Goal: Information Seeking & Learning: Learn about a topic

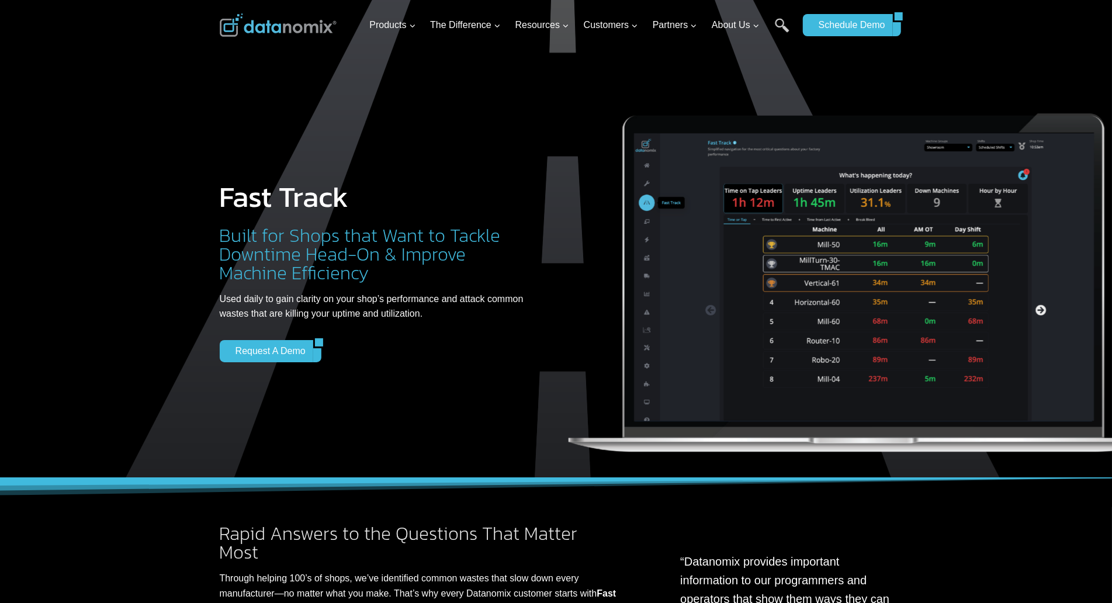
click at [68, 80] on div at bounding box center [556, 253] width 1112 height 507
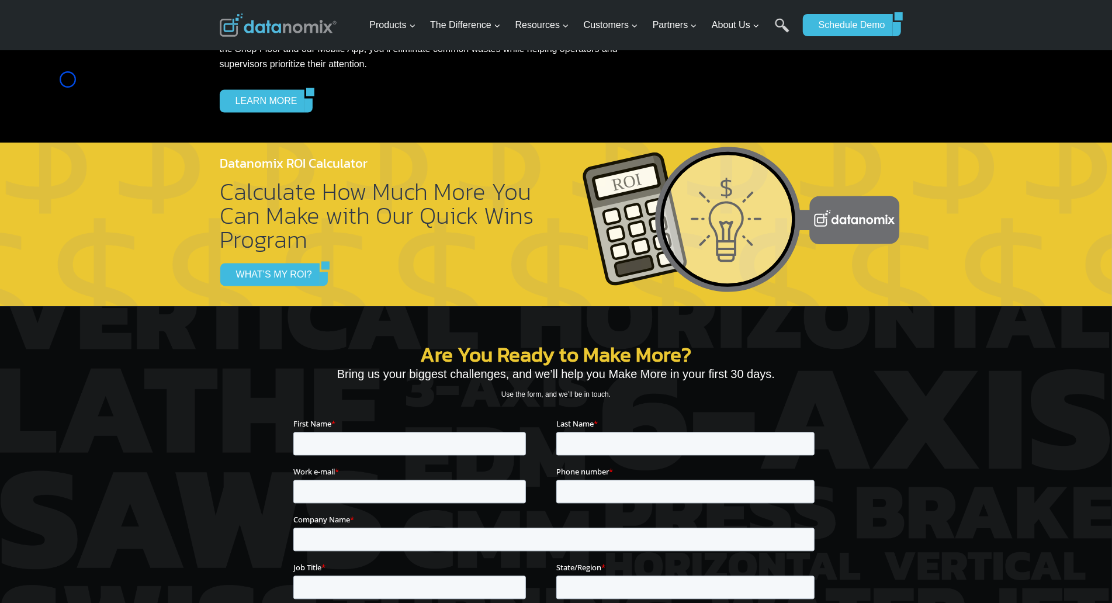
scroll to position [1615, 0]
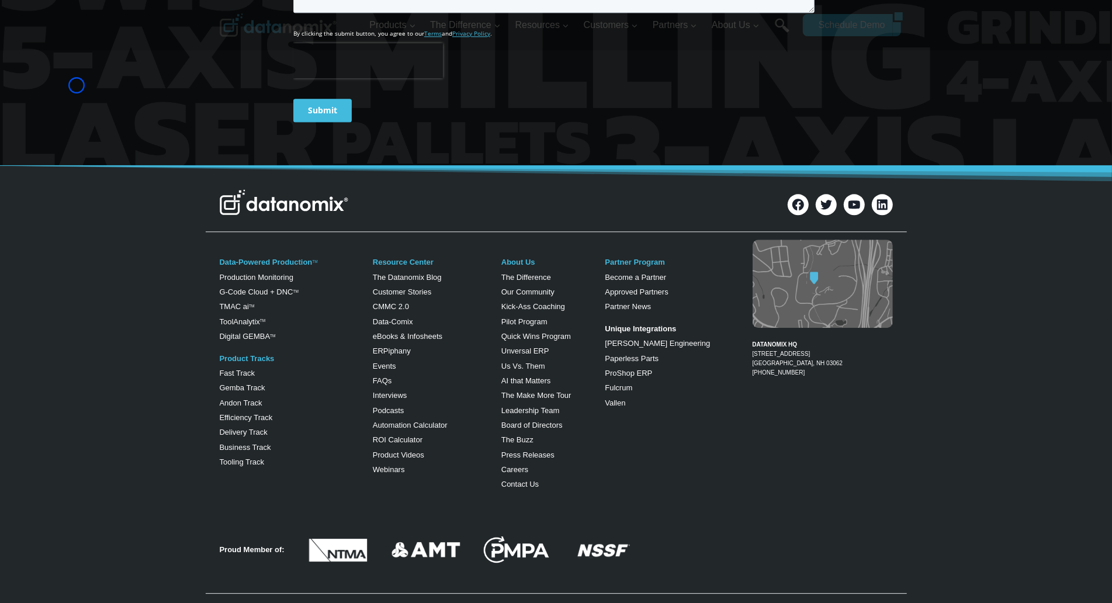
scroll to position [2299, 0]
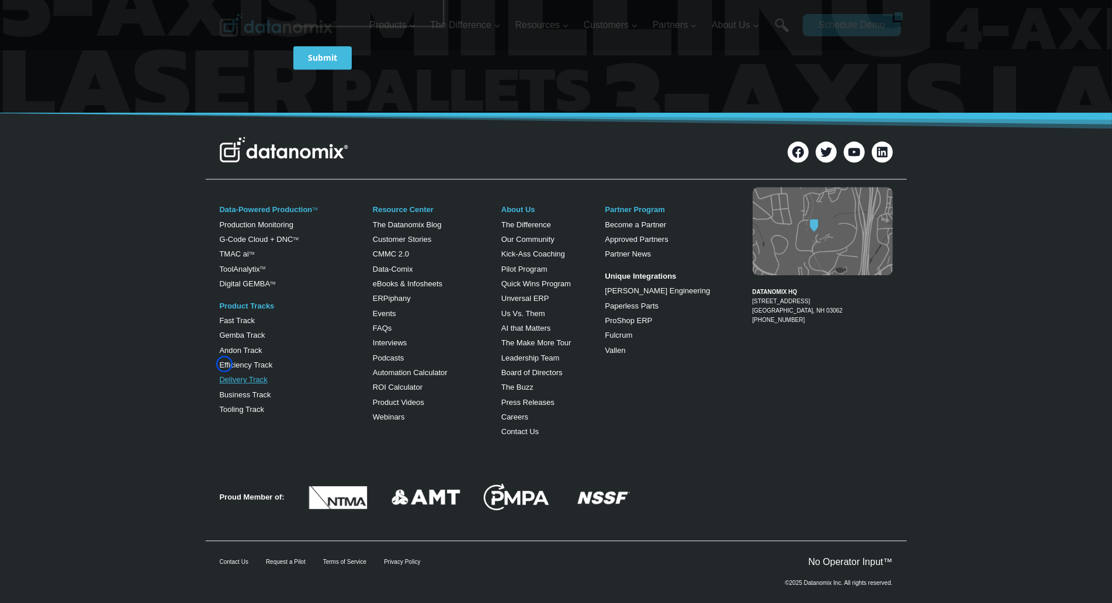
click at [224, 375] on link "Delivery Track" at bounding box center [244, 379] width 48 height 9
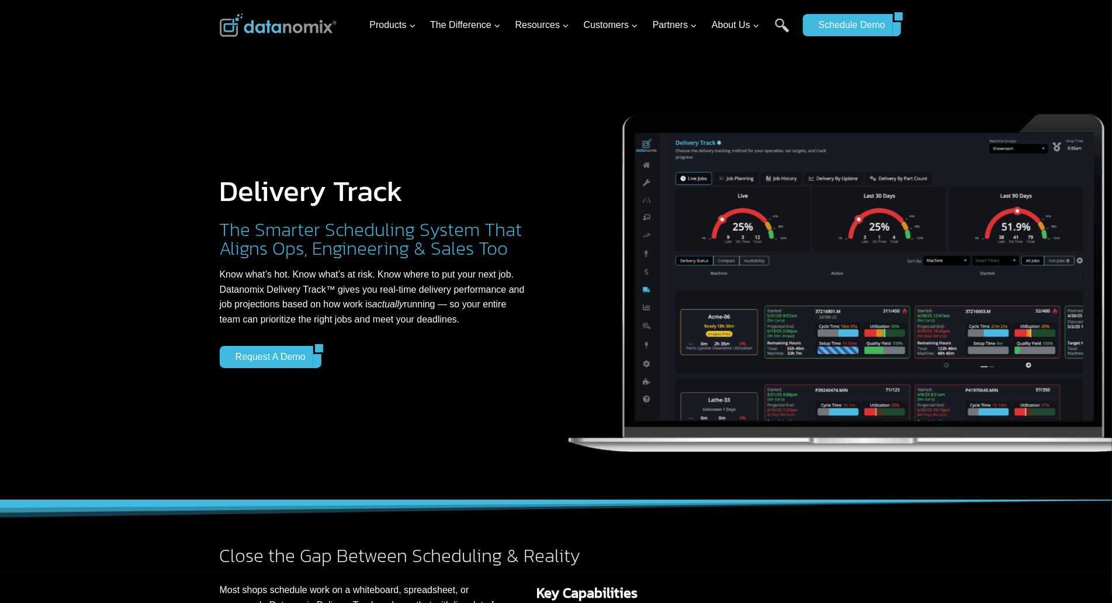
click at [89, 113] on div at bounding box center [556, 250] width 1112 height 500
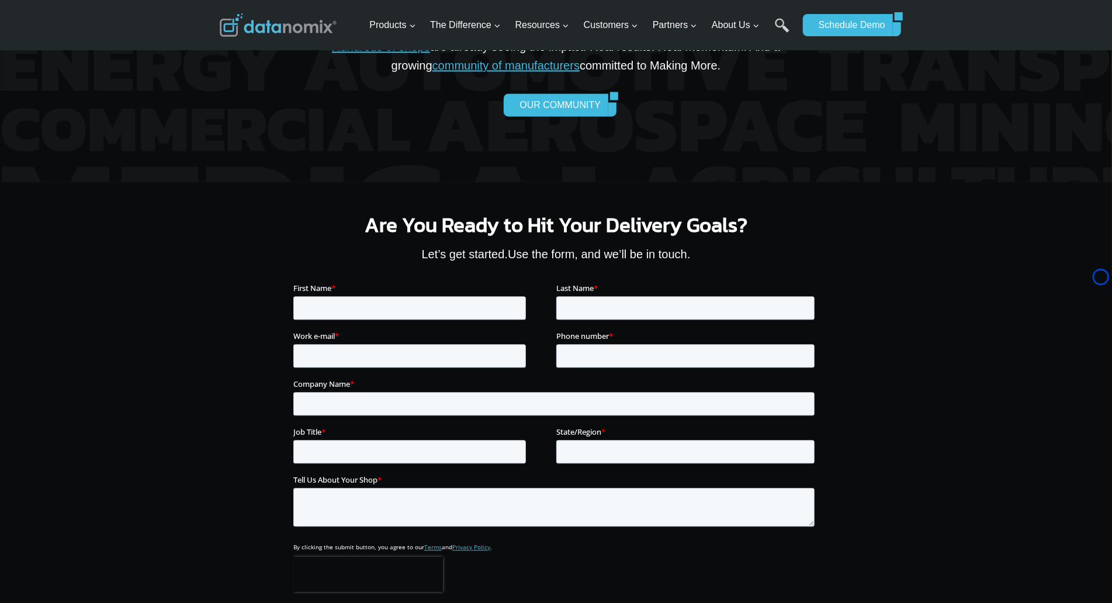
scroll to position [1964, 0]
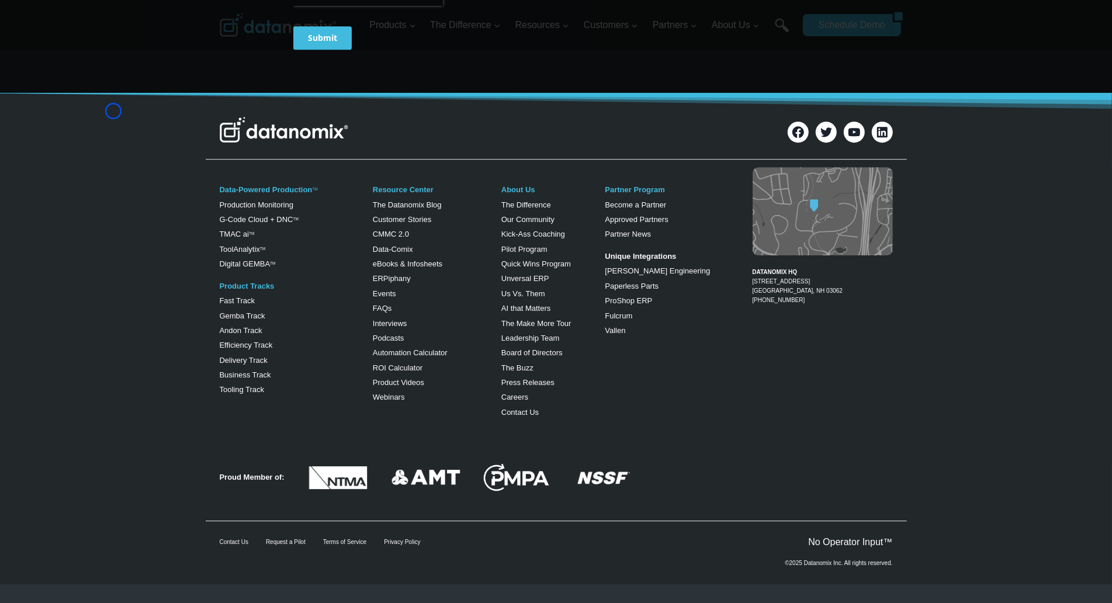
scroll to position [2532, 0]
click at [251, 373] on link "Business Track" at bounding box center [245, 375] width 51 height 9
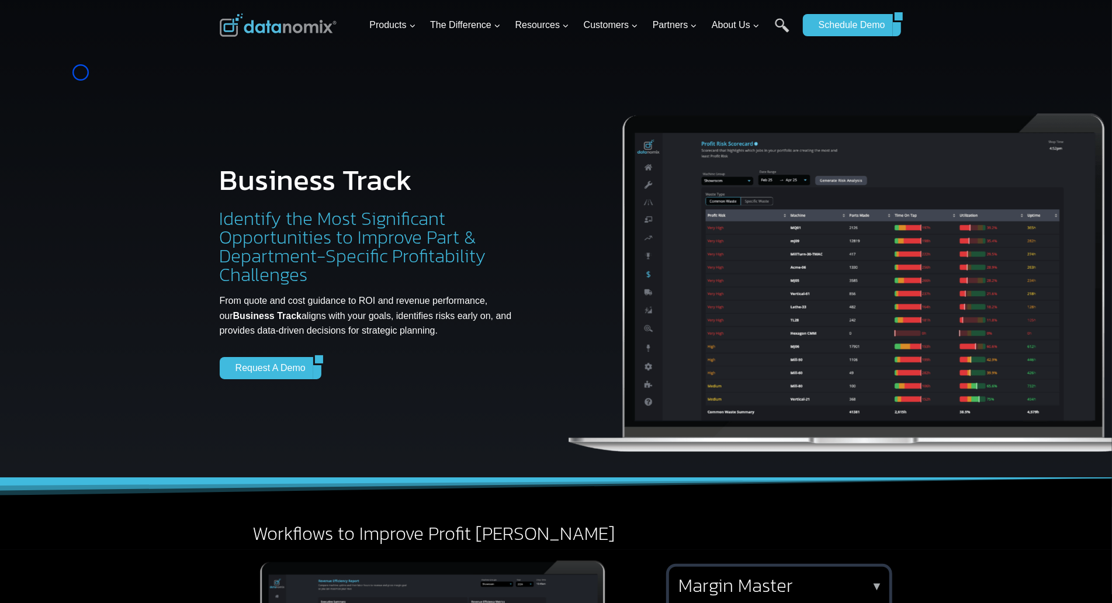
click at [81, 72] on div at bounding box center [556, 253] width 1112 height 507
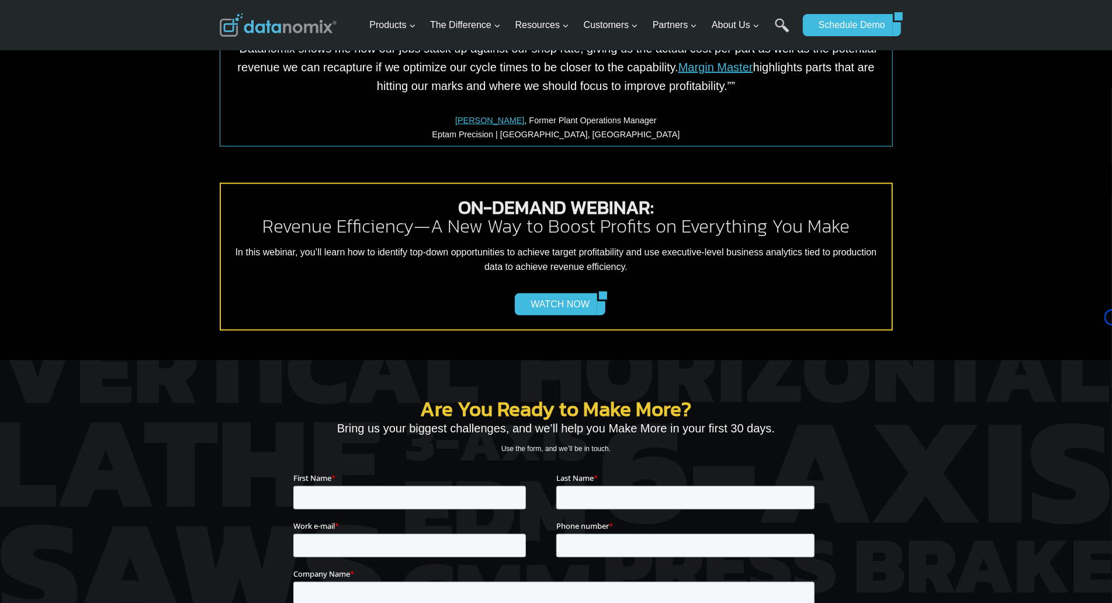
scroll to position [1017, 0]
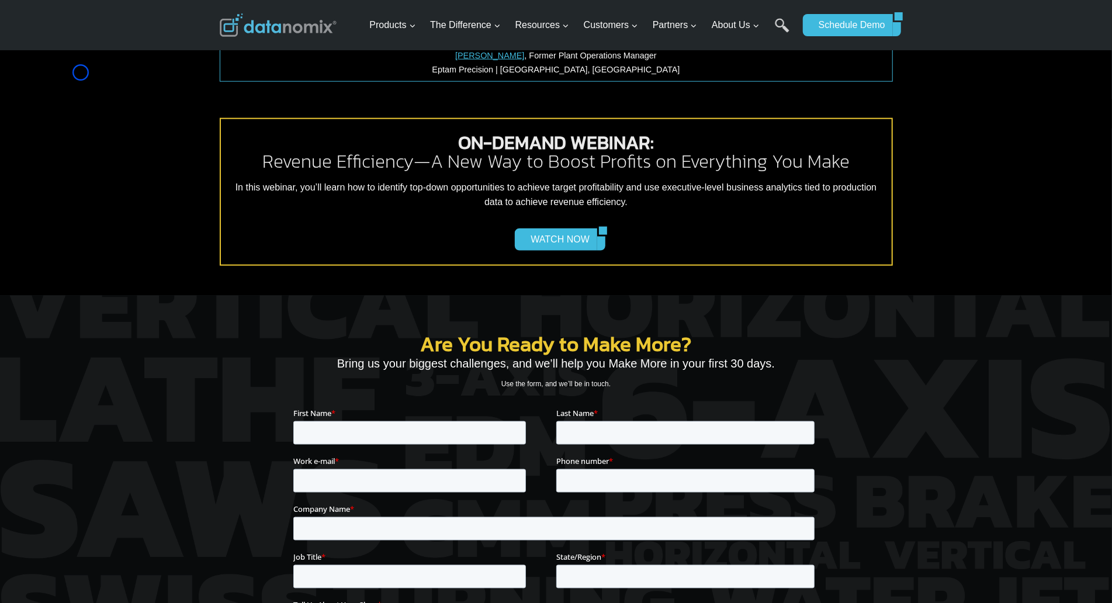
click at [91, 113] on div "ON-DEMAND WEBINAR: Revenue Efficiency—A New Way to Boost Profits on Everything …" at bounding box center [556, 197] width 1112 height 197
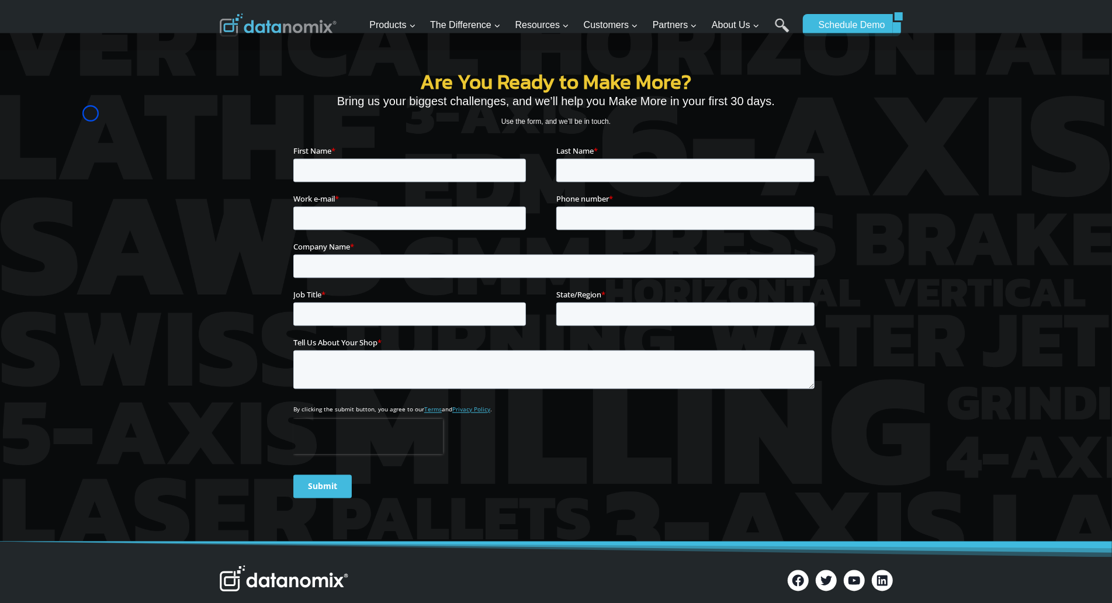
scroll to position [1361, 0]
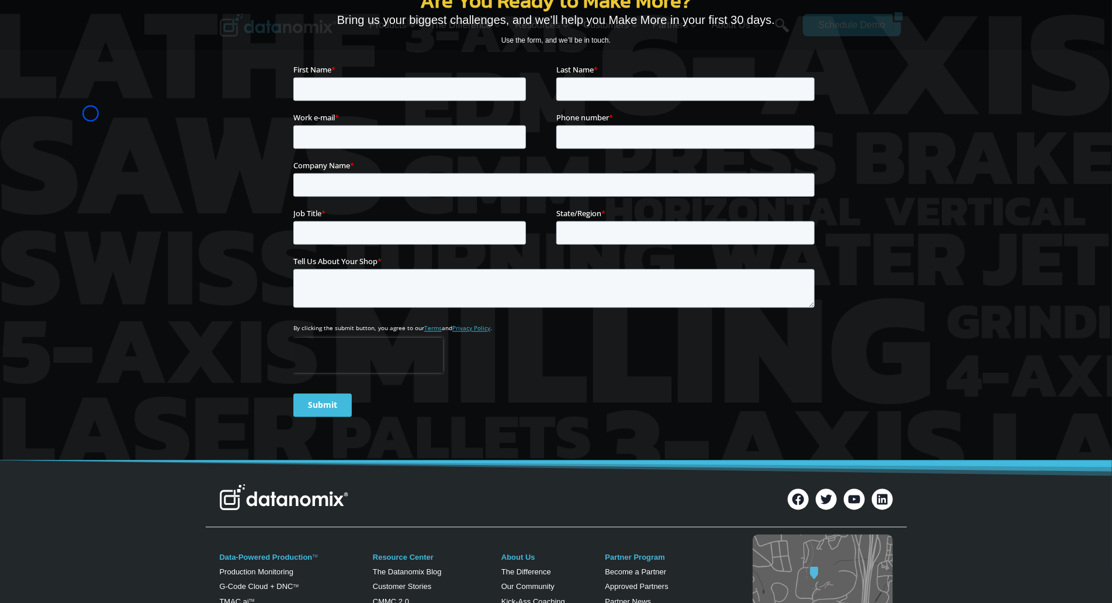
click at [91, 113] on div at bounding box center [556, 206] width 1112 height 509
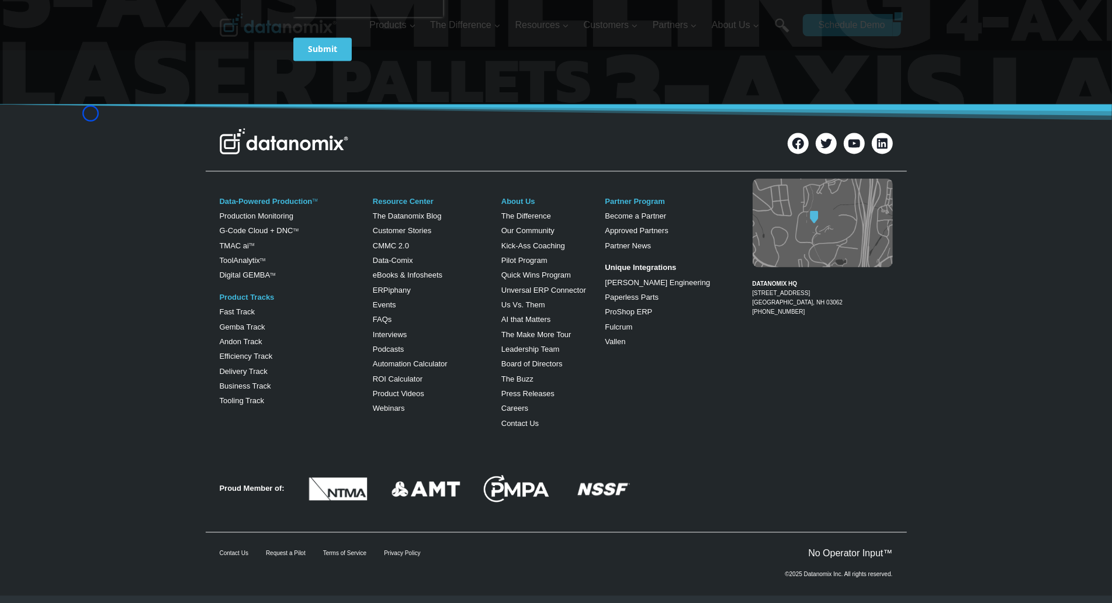
scroll to position [1727, 0]
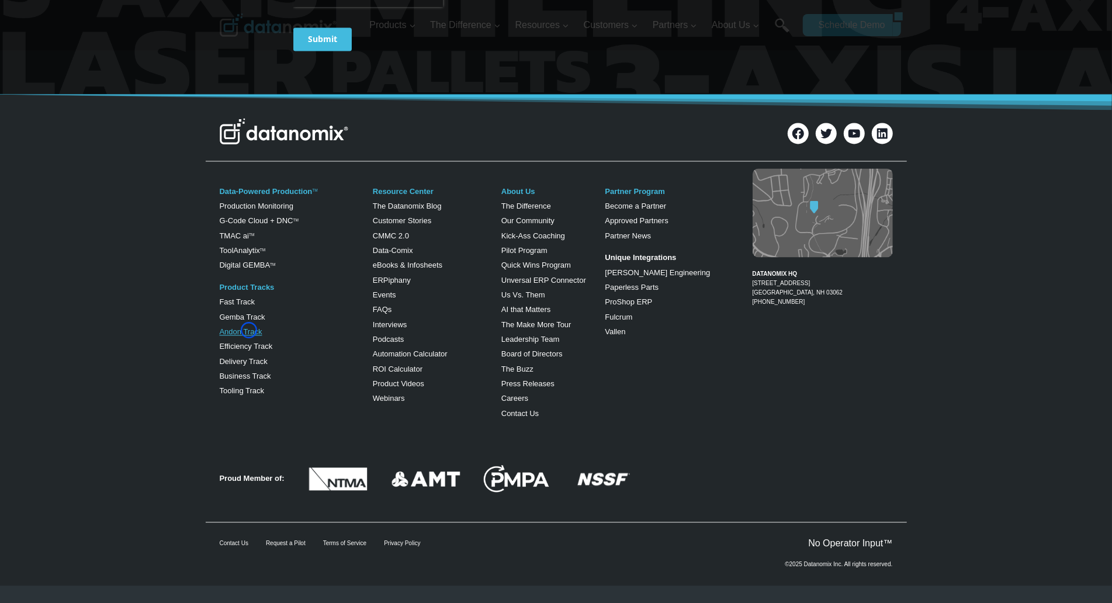
click at [249, 330] on link "Andon Track" at bounding box center [241, 331] width 43 height 9
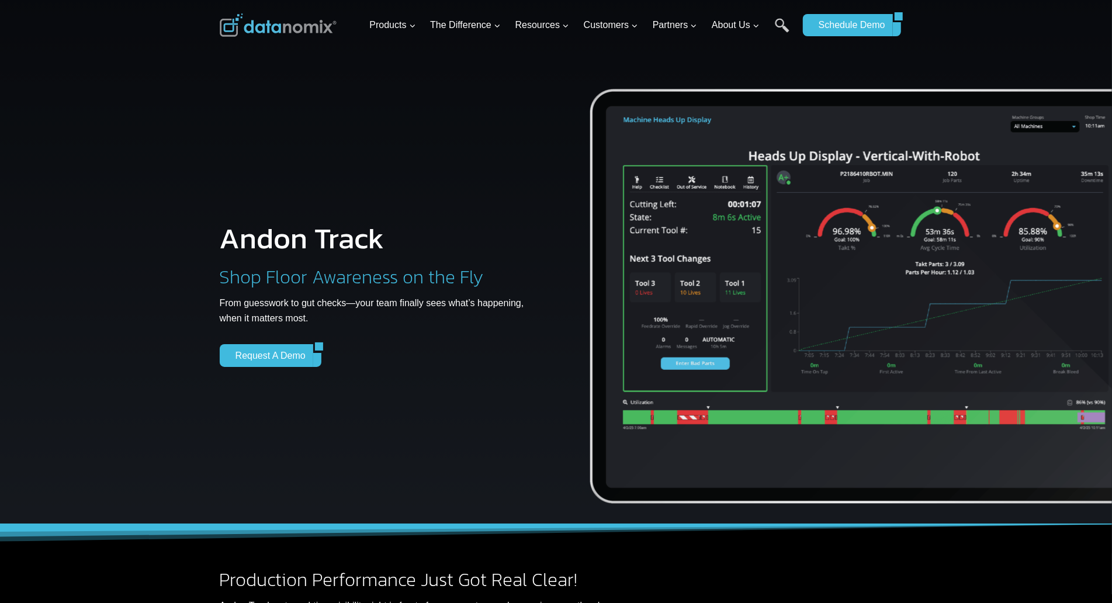
click at [96, 60] on div at bounding box center [556, 277] width 1112 height 554
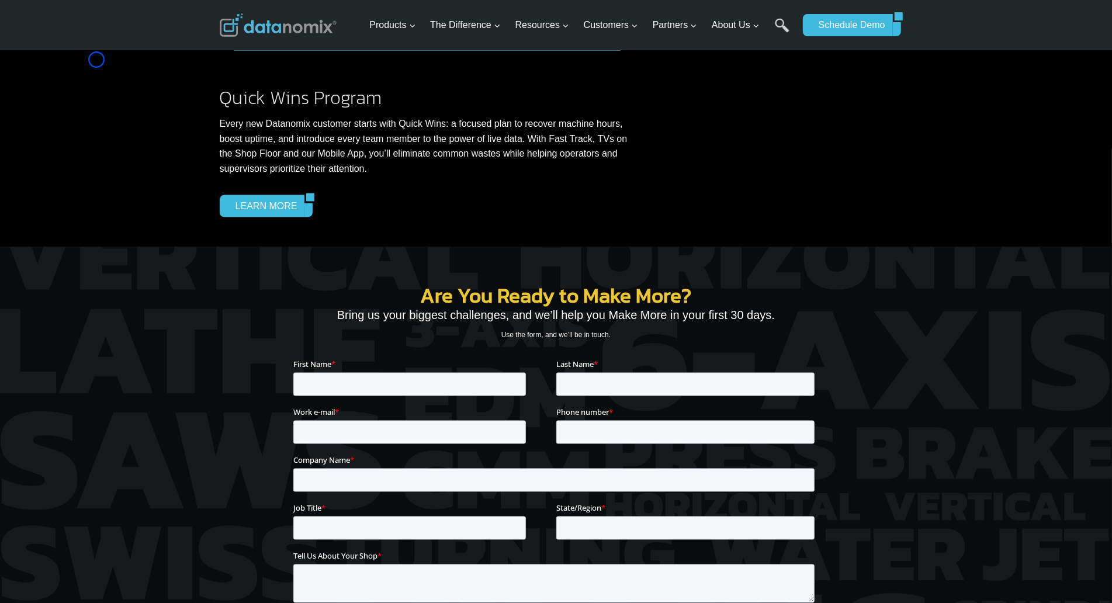
scroll to position [1360, 0]
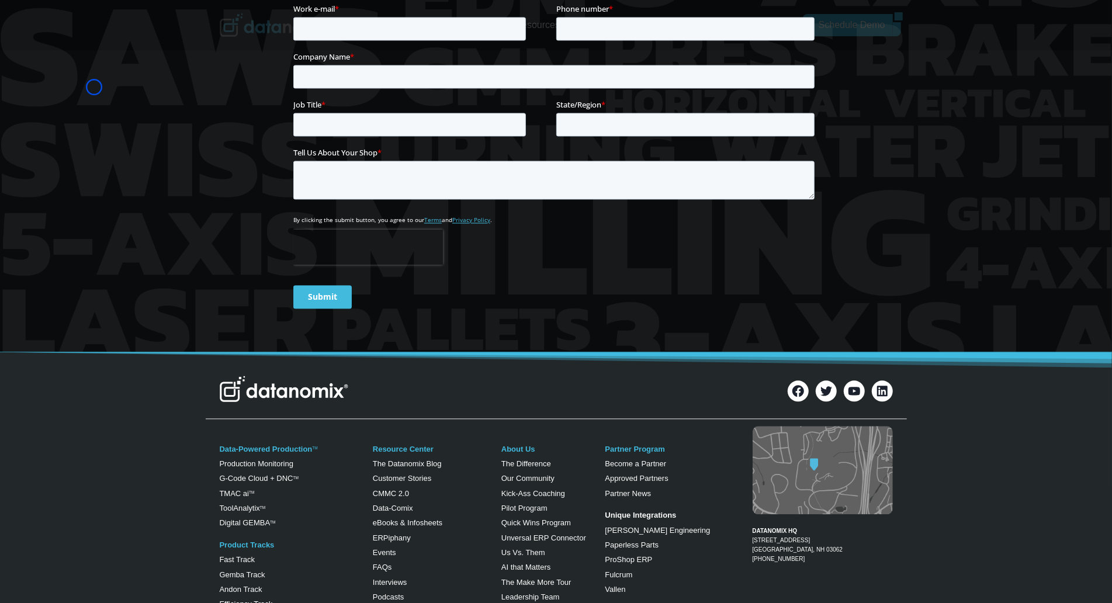
click at [94, 87] on div at bounding box center [556, 97] width 1112 height 509
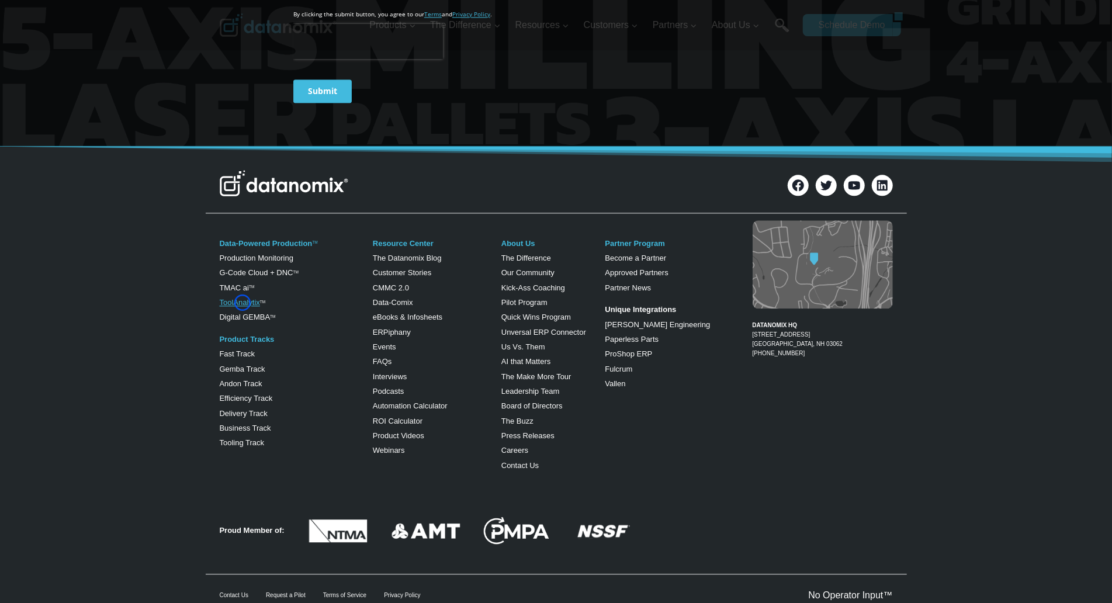
click at [243, 303] on link "ToolAnalytix" at bounding box center [240, 302] width 40 height 9
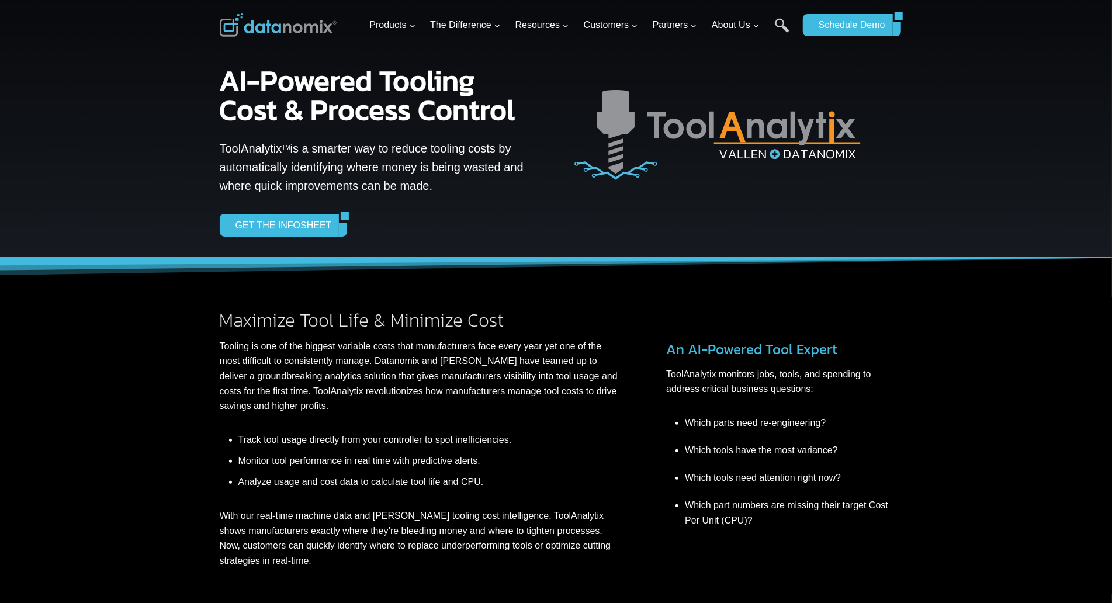
click at [64, 83] on div at bounding box center [556, 129] width 1112 height 258
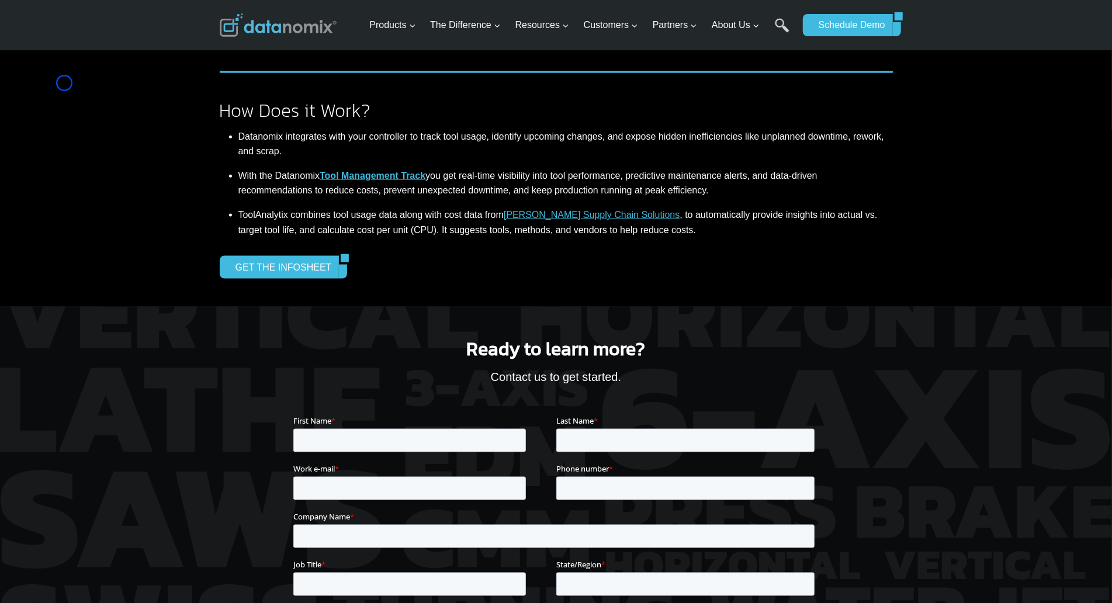
scroll to position [1078, 0]
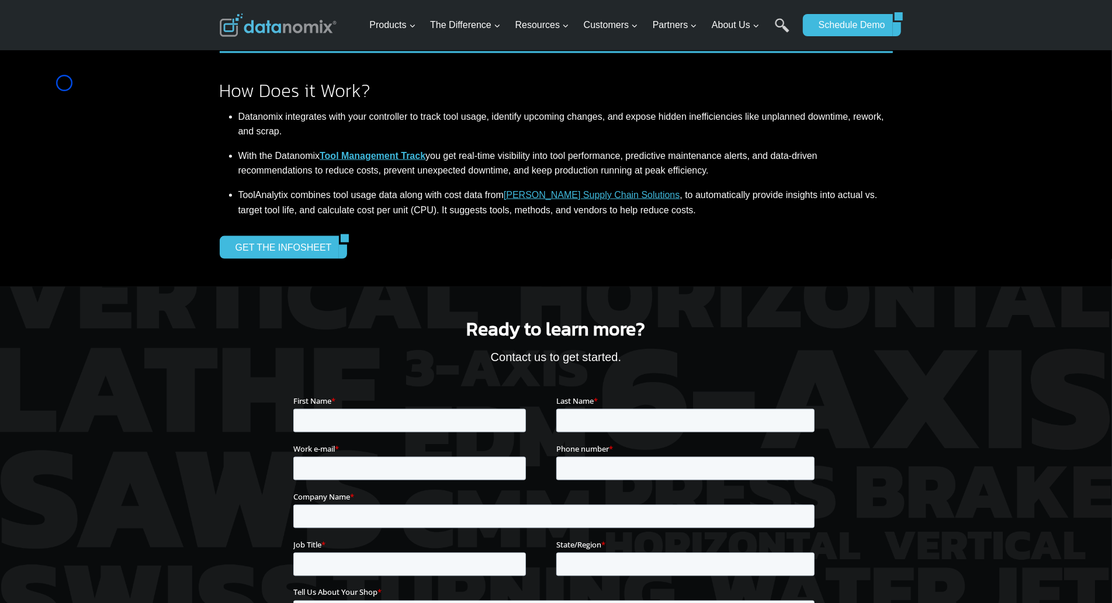
click at [64, 83] on div "How Does it Work? Datanomix integrates with your controller to track tool usage…" at bounding box center [556, 155] width 1112 height 264
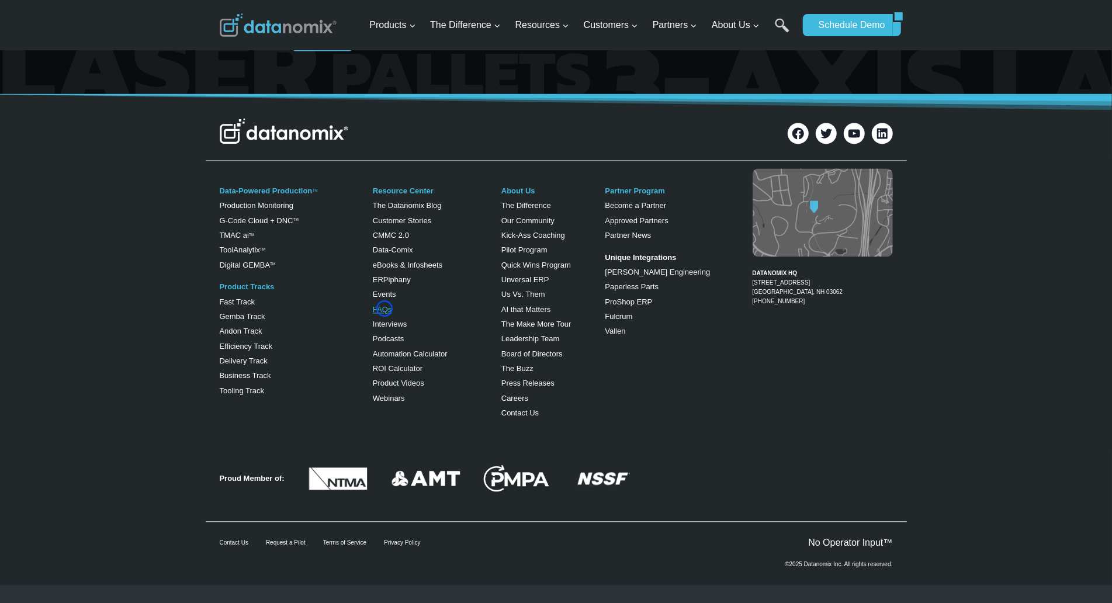
click at [385, 309] on link "FAQs" at bounding box center [382, 309] width 19 height 9
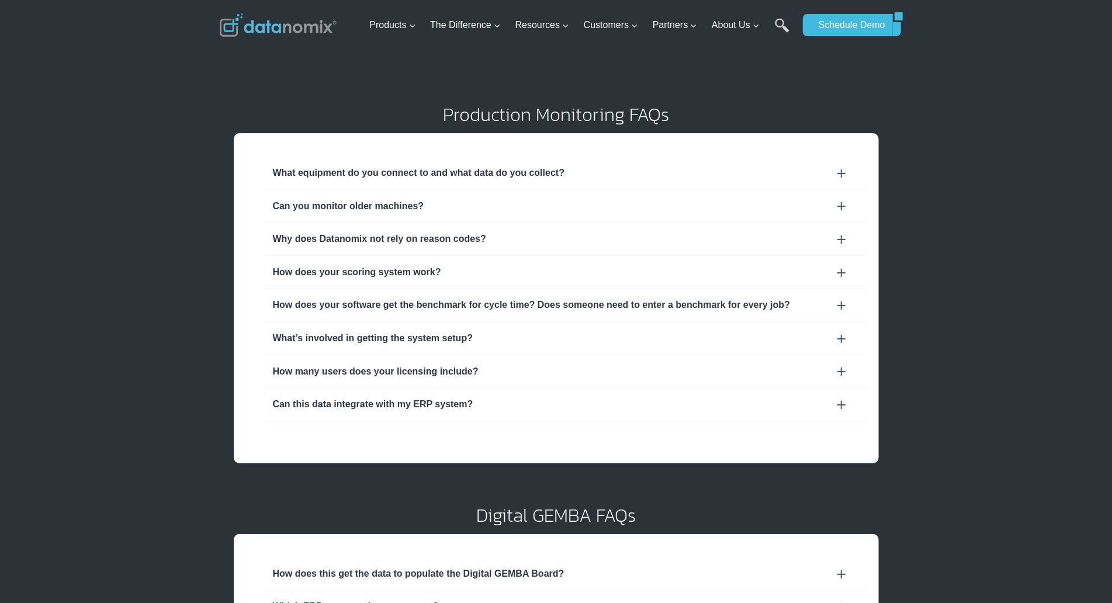
click at [114, 69] on div "Production Monitoring FAQs What equipment do you connect to and what data do yo…" at bounding box center [556, 519] width 1112 height 1039
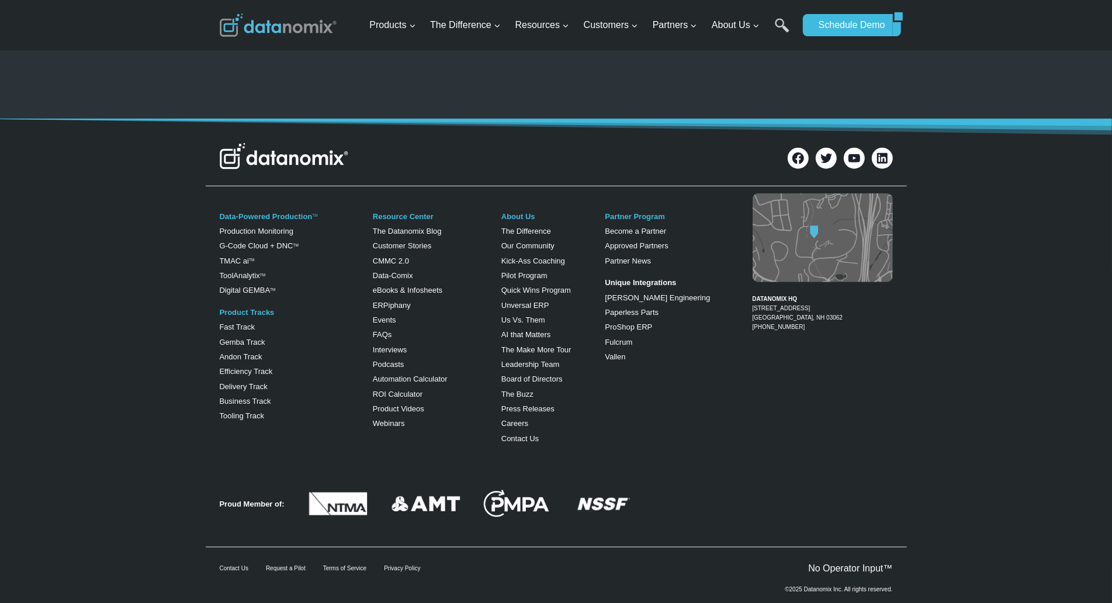
scroll to position [944, 0]
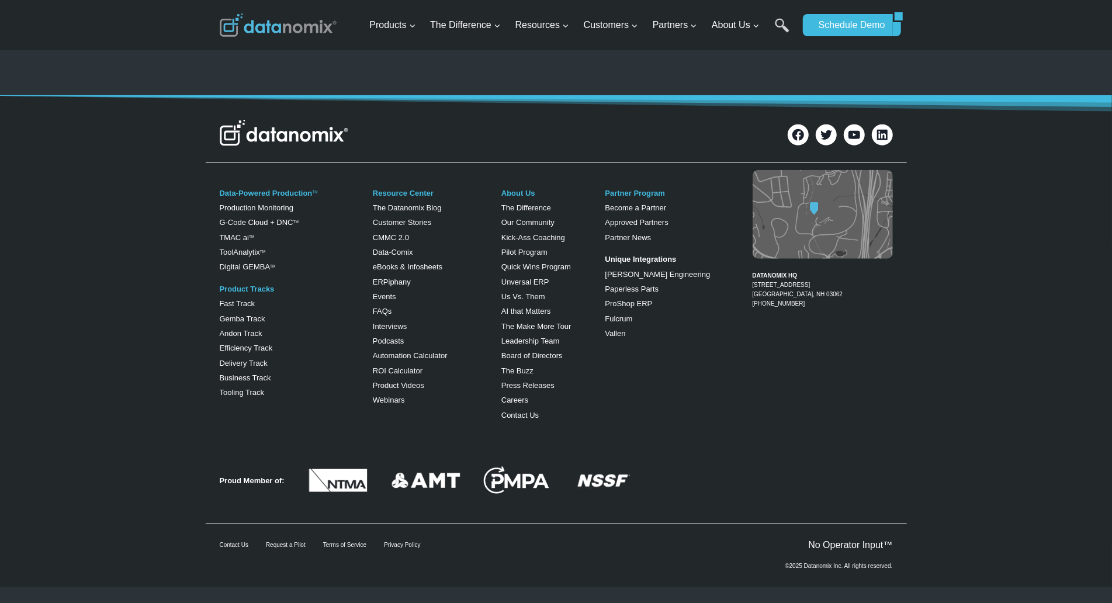
click at [424, 482] on img at bounding box center [426, 481] width 70 height 16
